Goal: Task Accomplishment & Management: Use online tool/utility

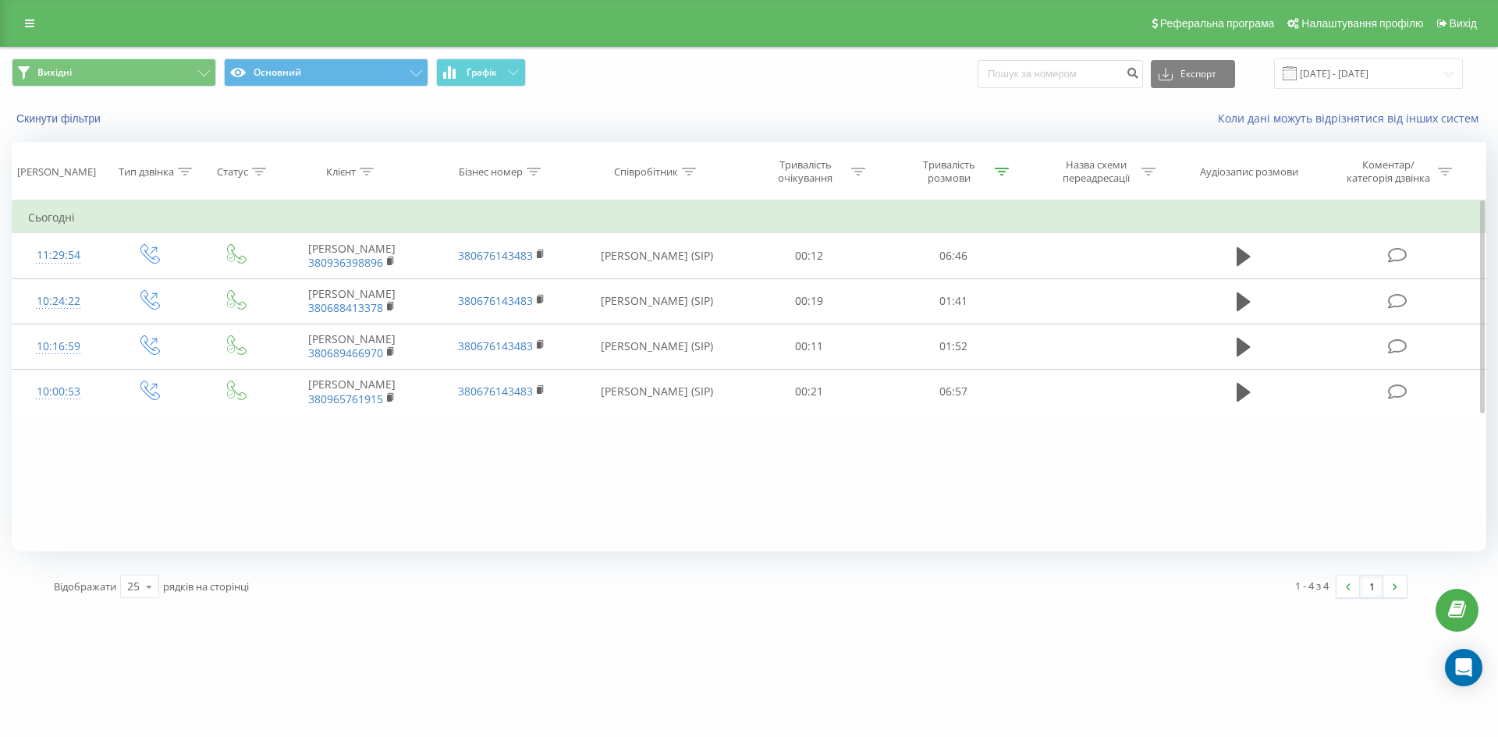
click at [529, 467] on div "Фільтрувати за умовою Дорівнює Введіть значення Скасувати OK Фільтрувати за умо…" at bounding box center [749, 376] width 1475 height 351
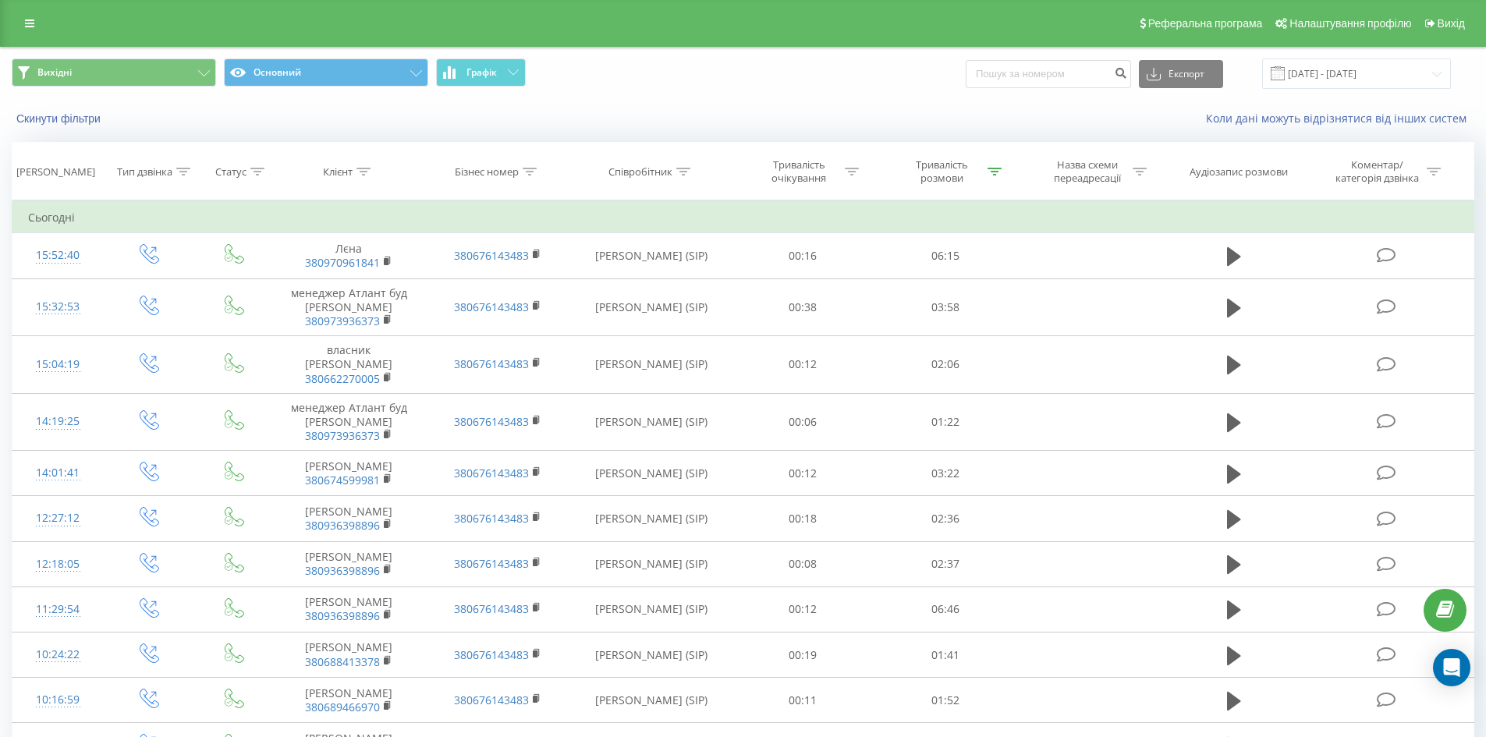
click at [689, 74] on span "Вихідні Основний Графік" at bounding box center [372, 74] width 720 height 30
click at [786, 84] on div "Вихідні Основний Графік Експорт .csv .xls .xlsx [DATE] - [DATE]" at bounding box center [743, 74] width 1463 height 30
click at [703, 113] on div "Коли дані можуть відрізнятися вiд інших систем" at bounding box center [1022, 119] width 928 height 16
click at [882, 90] on div "Вихідні Основний Графік Експорт .csv .xls .xlsx [DATE] - [DATE]" at bounding box center [743, 74] width 1485 height 52
click at [903, 108] on div "Скинути фільтри Коли дані можуть відрізнятися вiд інших систем" at bounding box center [743, 118] width 1485 height 37
